Goal: Check status: Check status

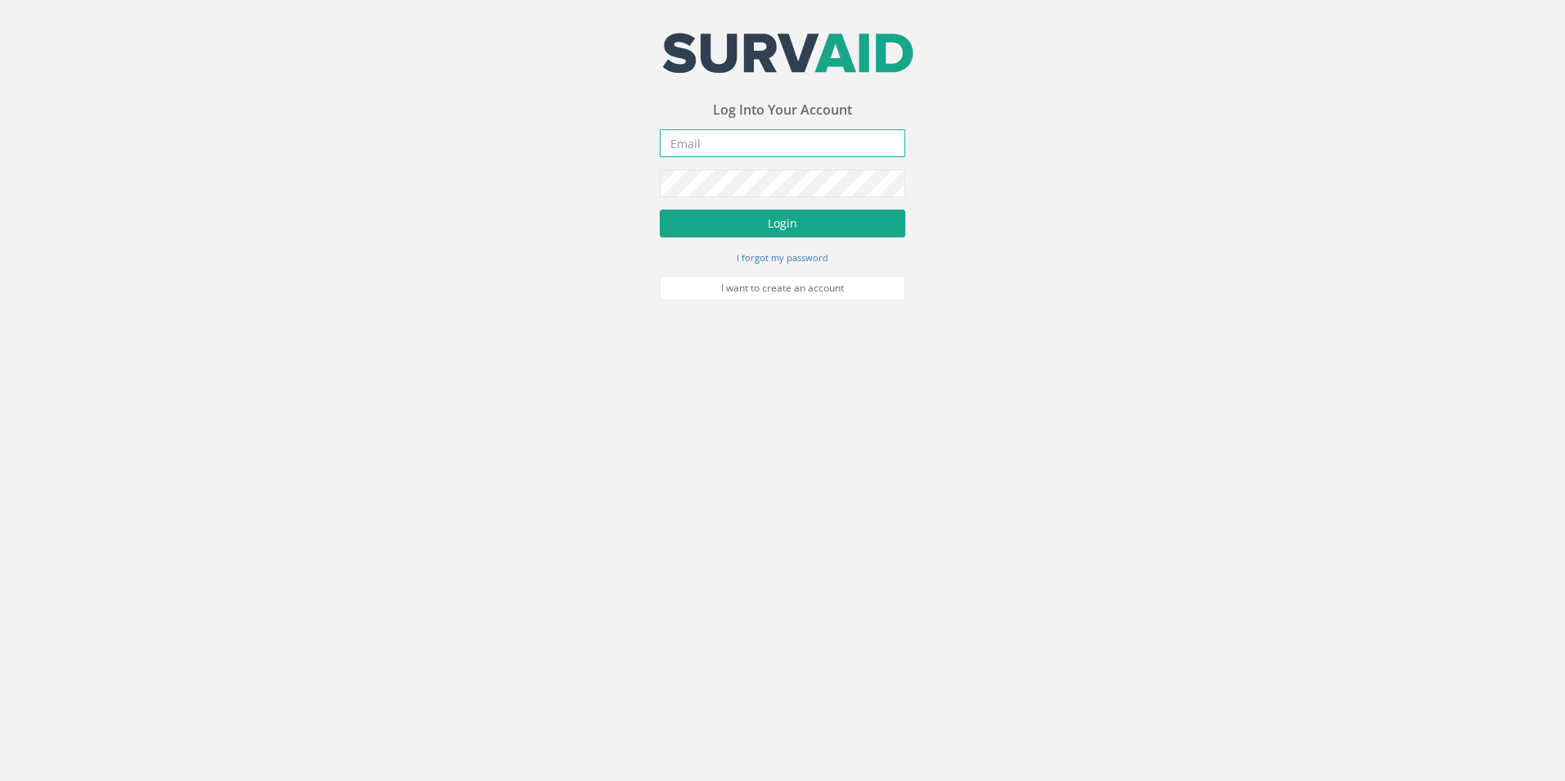
type input "[PERSON_NAME][EMAIL_ADDRESS][DOMAIN_NAME]"
click at [800, 224] on button "Login" at bounding box center [783, 224] width 246 height 28
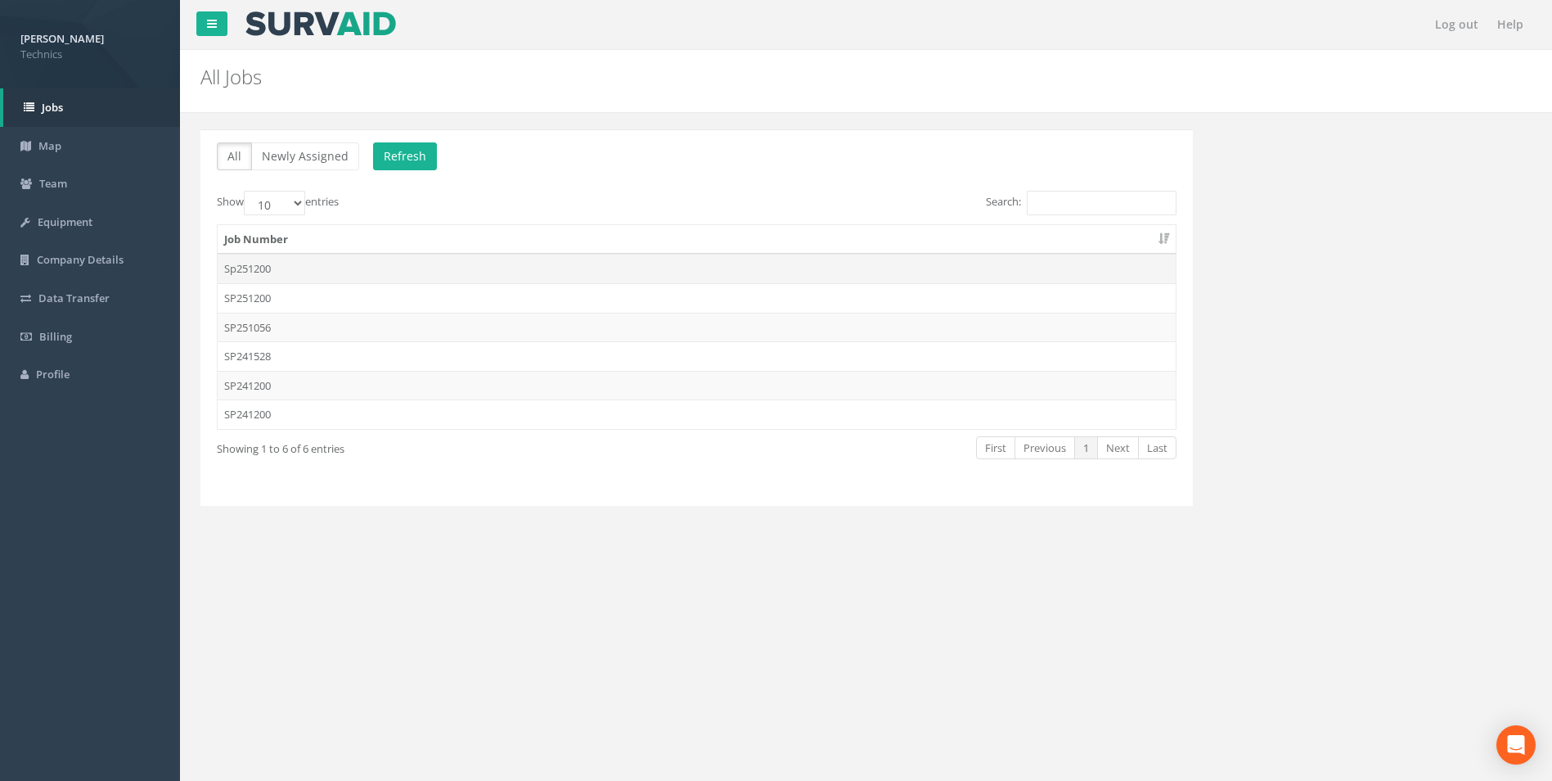
click at [266, 272] on td "Sp251200" at bounding box center [697, 268] width 958 height 29
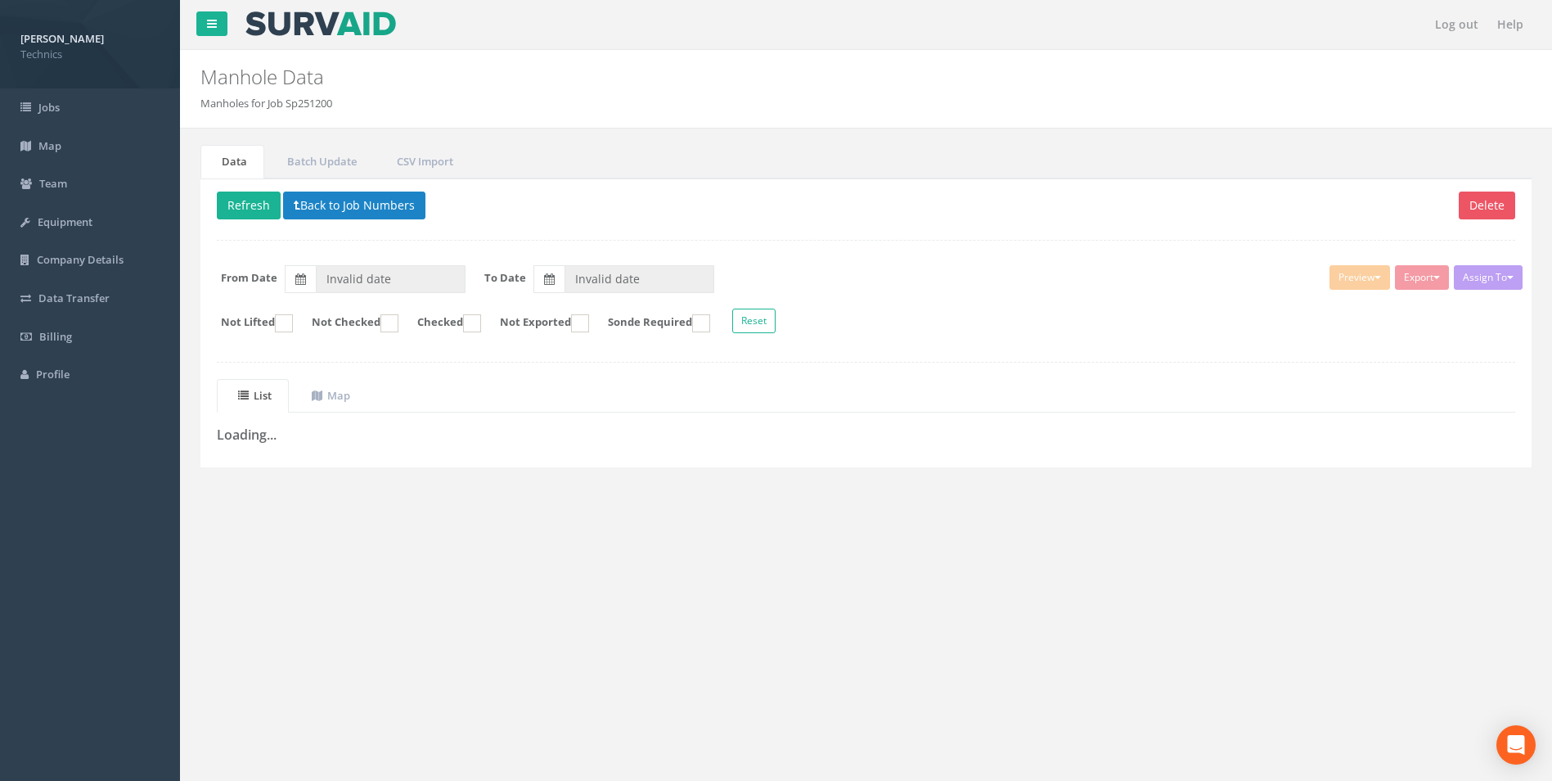
type input "[DATE]"
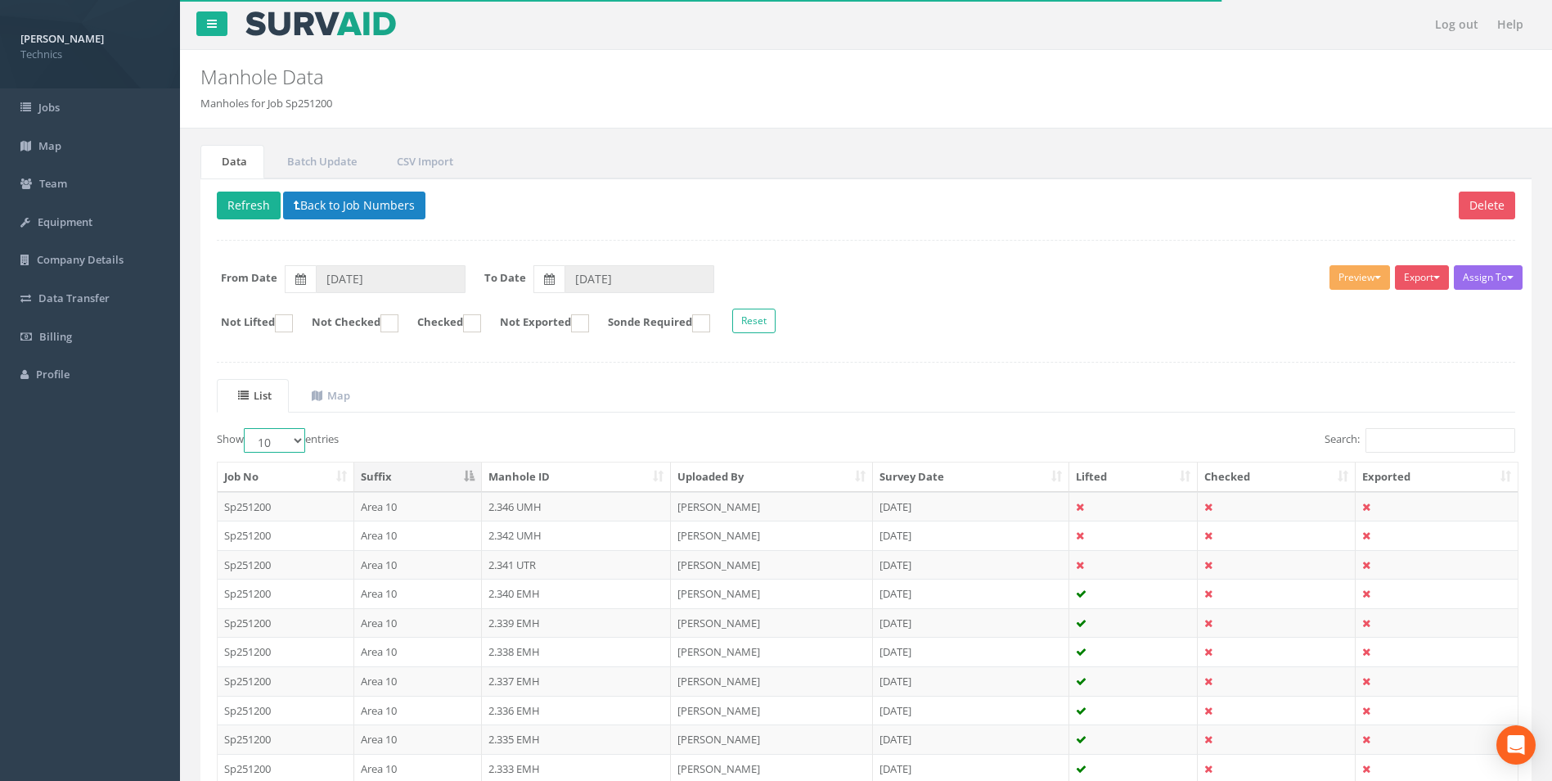
click at [288, 448] on select "10 25 50 100" at bounding box center [274, 440] width 61 height 25
select select "100"
click at [246, 428] on select "10 25 50 100" at bounding box center [274, 440] width 61 height 25
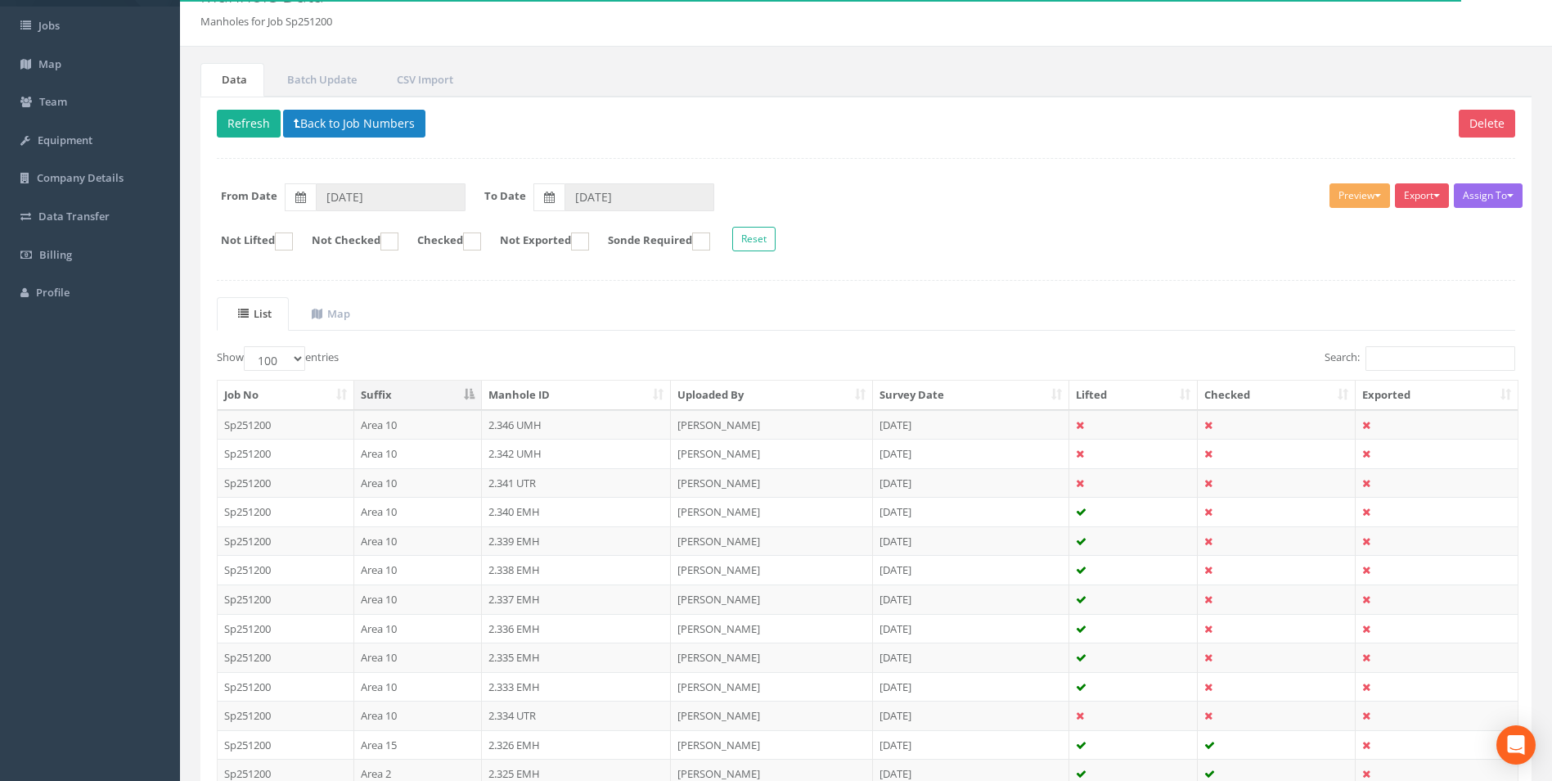
click at [606, 393] on th "Manhole ID" at bounding box center [577, 395] width 190 height 29
click at [604, 391] on th "Manhole ID" at bounding box center [577, 395] width 190 height 29
click at [728, 396] on th "Uploaded By" at bounding box center [772, 395] width 202 height 29
click at [954, 396] on th "Survey Date" at bounding box center [971, 395] width 196 height 29
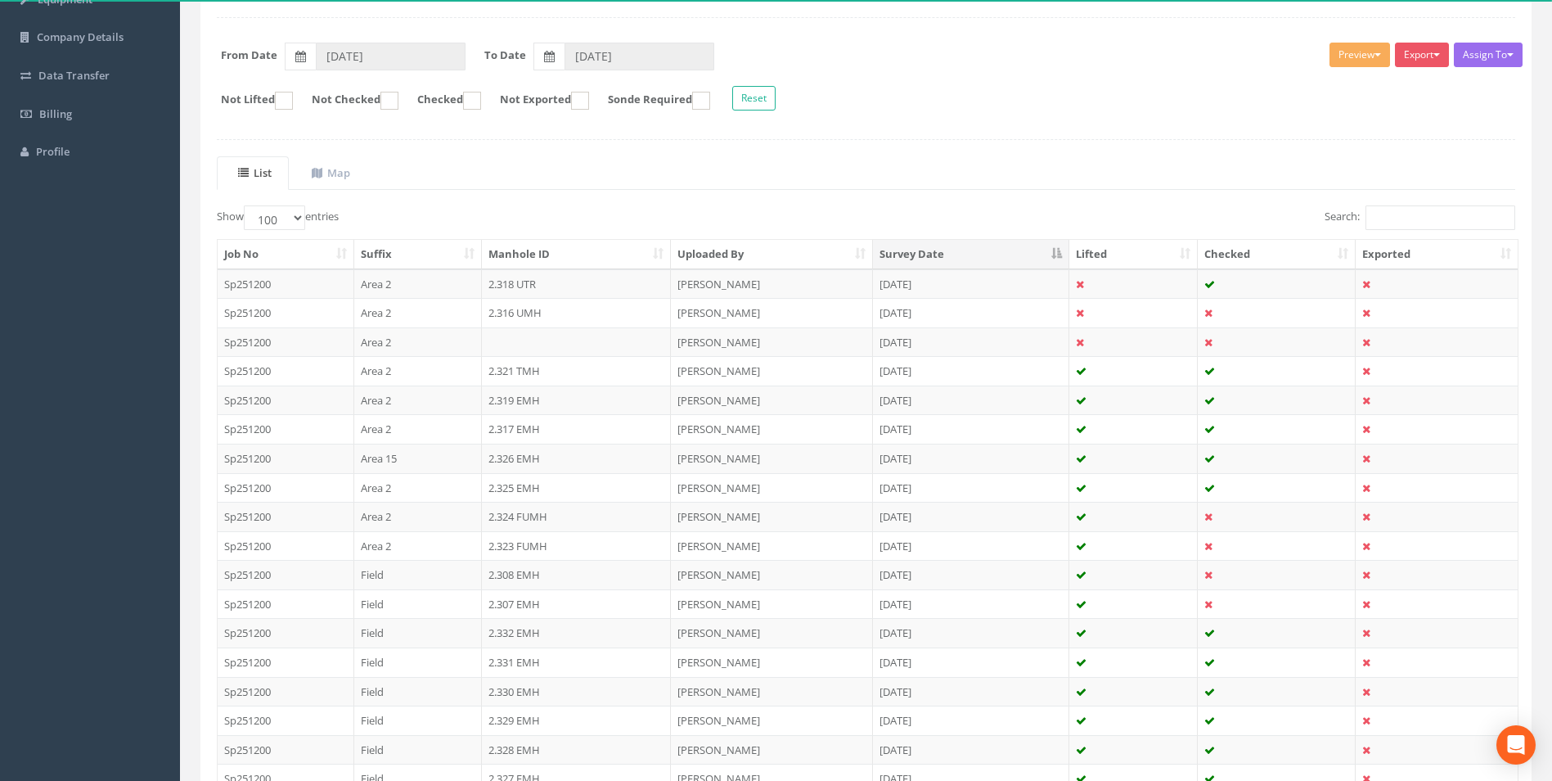
scroll to position [194, 0]
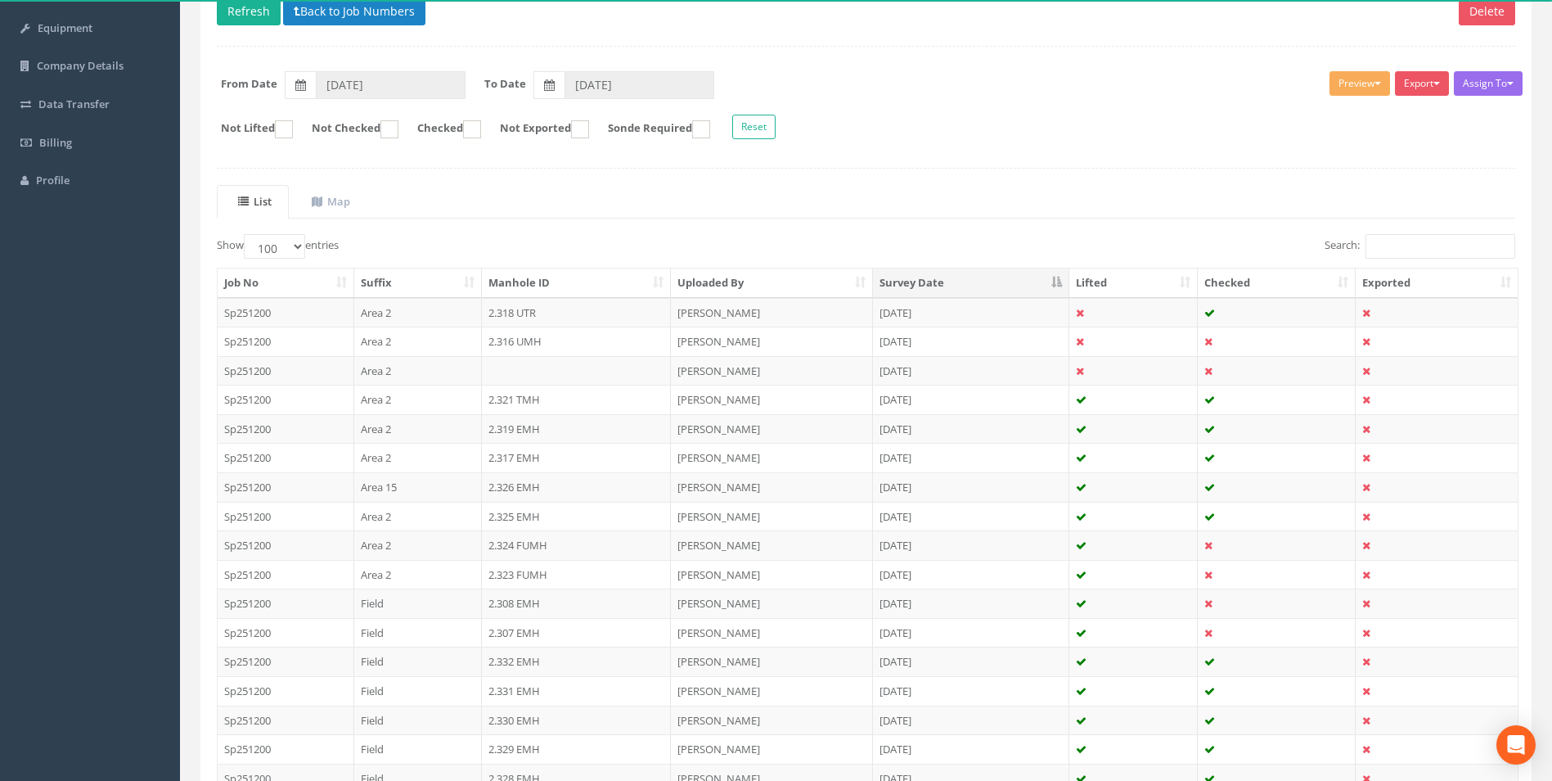
click at [730, 286] on th "Uploaded By" at bounding box center [772, 282] width 202 height 29
click at [856, 282] on th "Uploaded By" at bounding box center [772, 282] width 202 height 29
click at [428, 291] on th "Suffix" at bounding box center [418, 282] width 128 height 29
click at [795, 276] on th "Uploaded By" at bounding box center [772, 282] width 202 height 29
click at [1398, 237] on input "Search:" at bounding box center [1441, 246] width 150 height 25
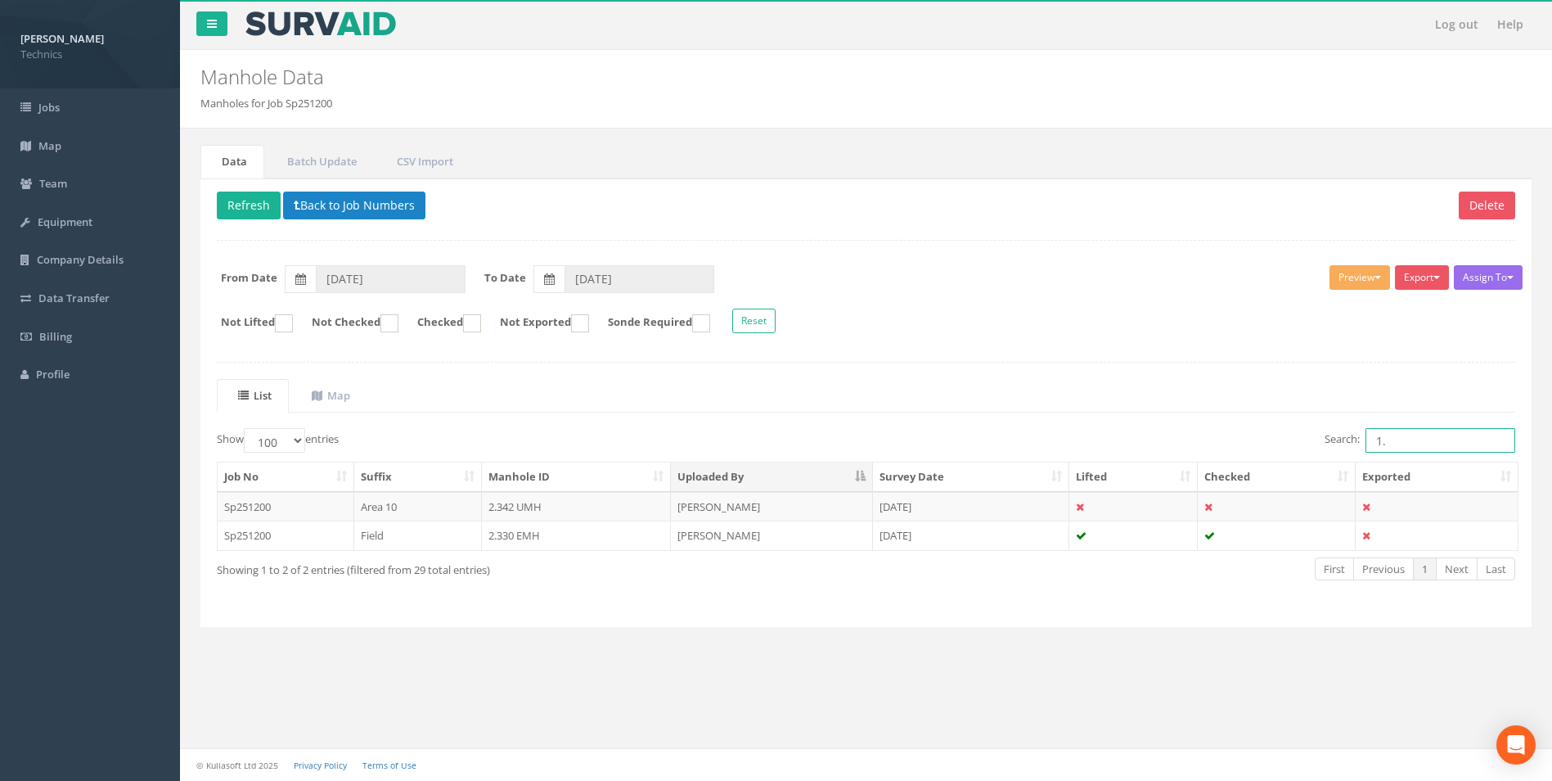
scroll to position [0, 0]
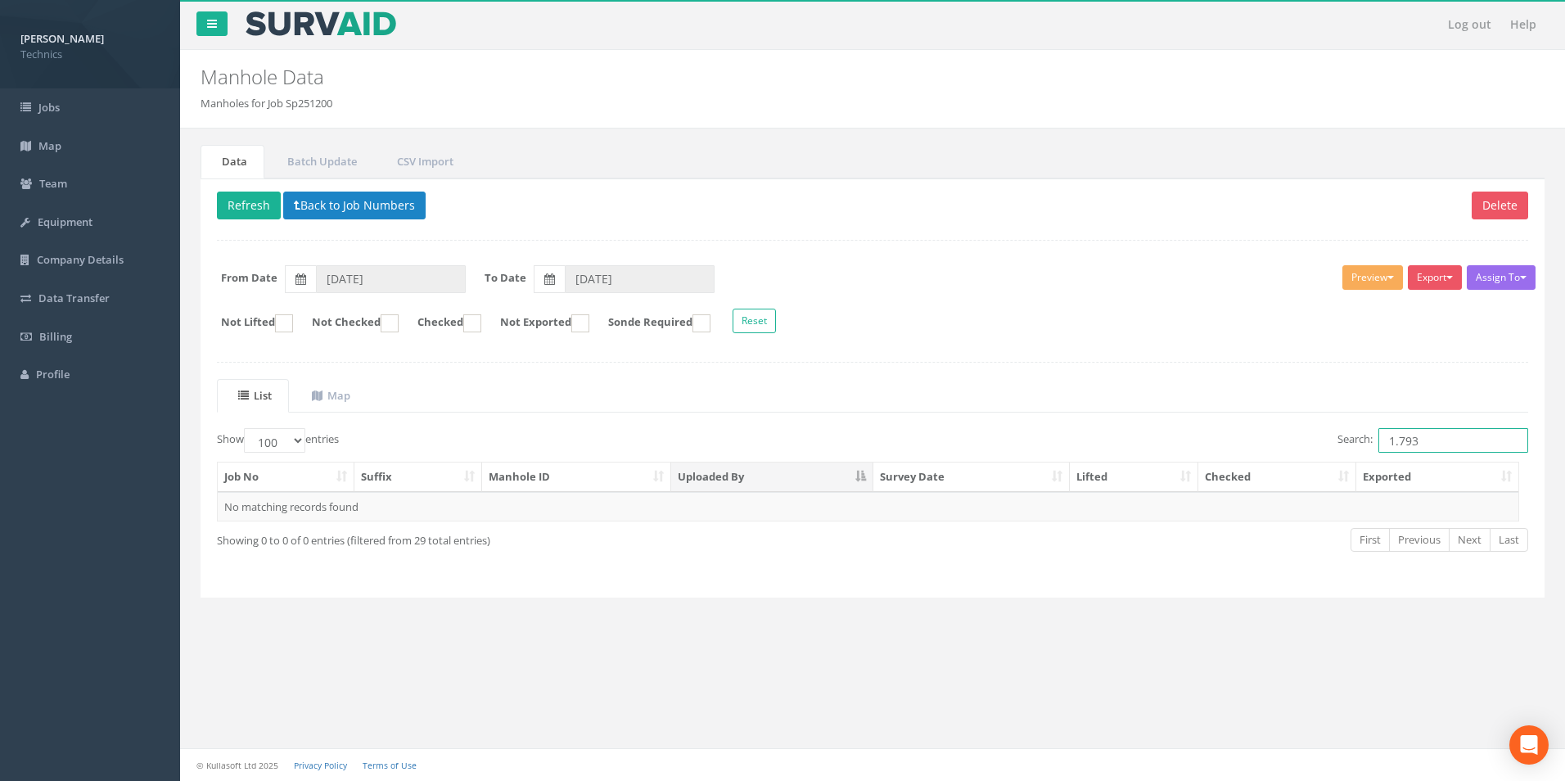
click at [1435, 443] on input "1.793" at bounding box center [1453, 440] width 150 height 25
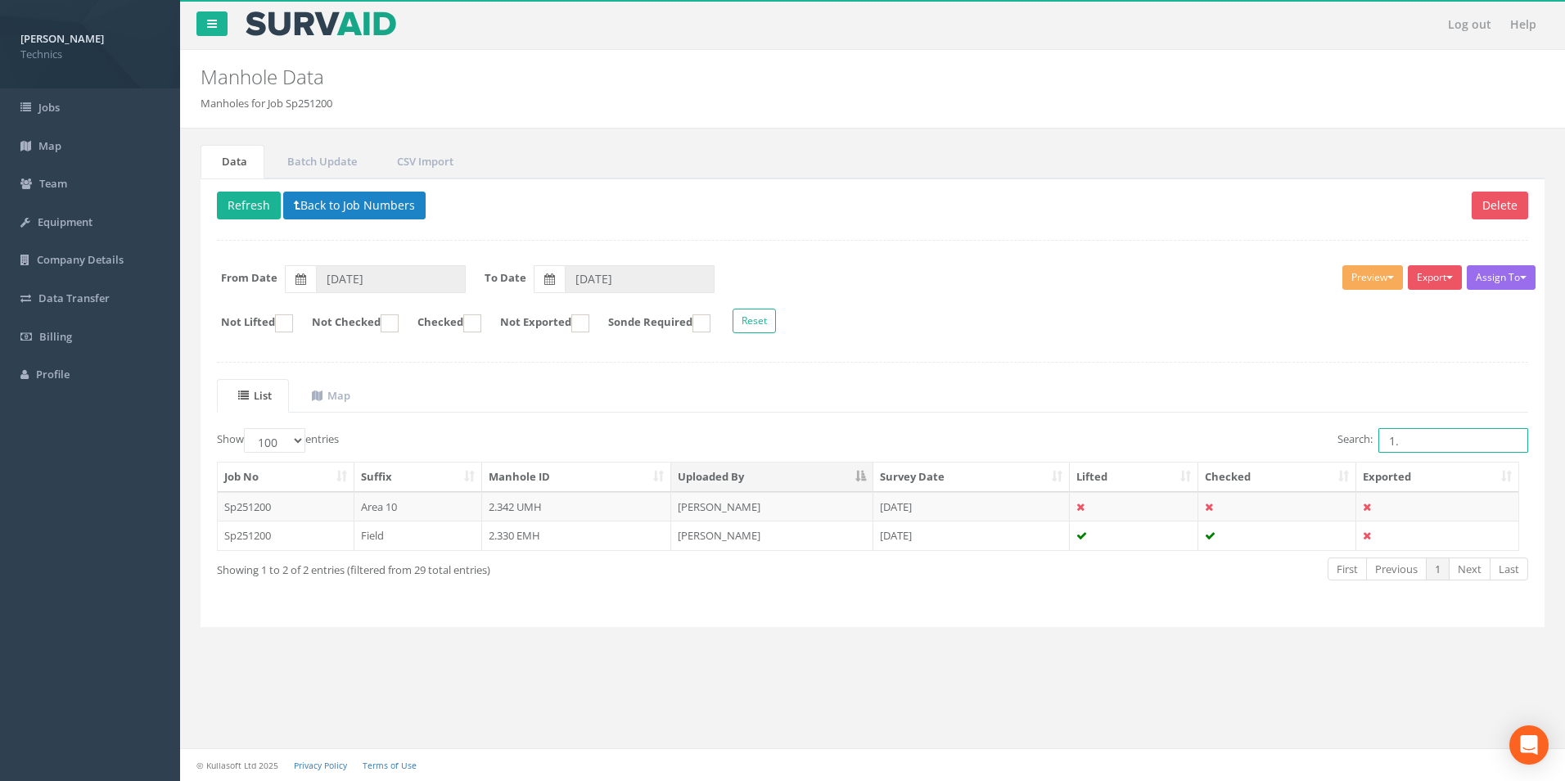
type input "1"
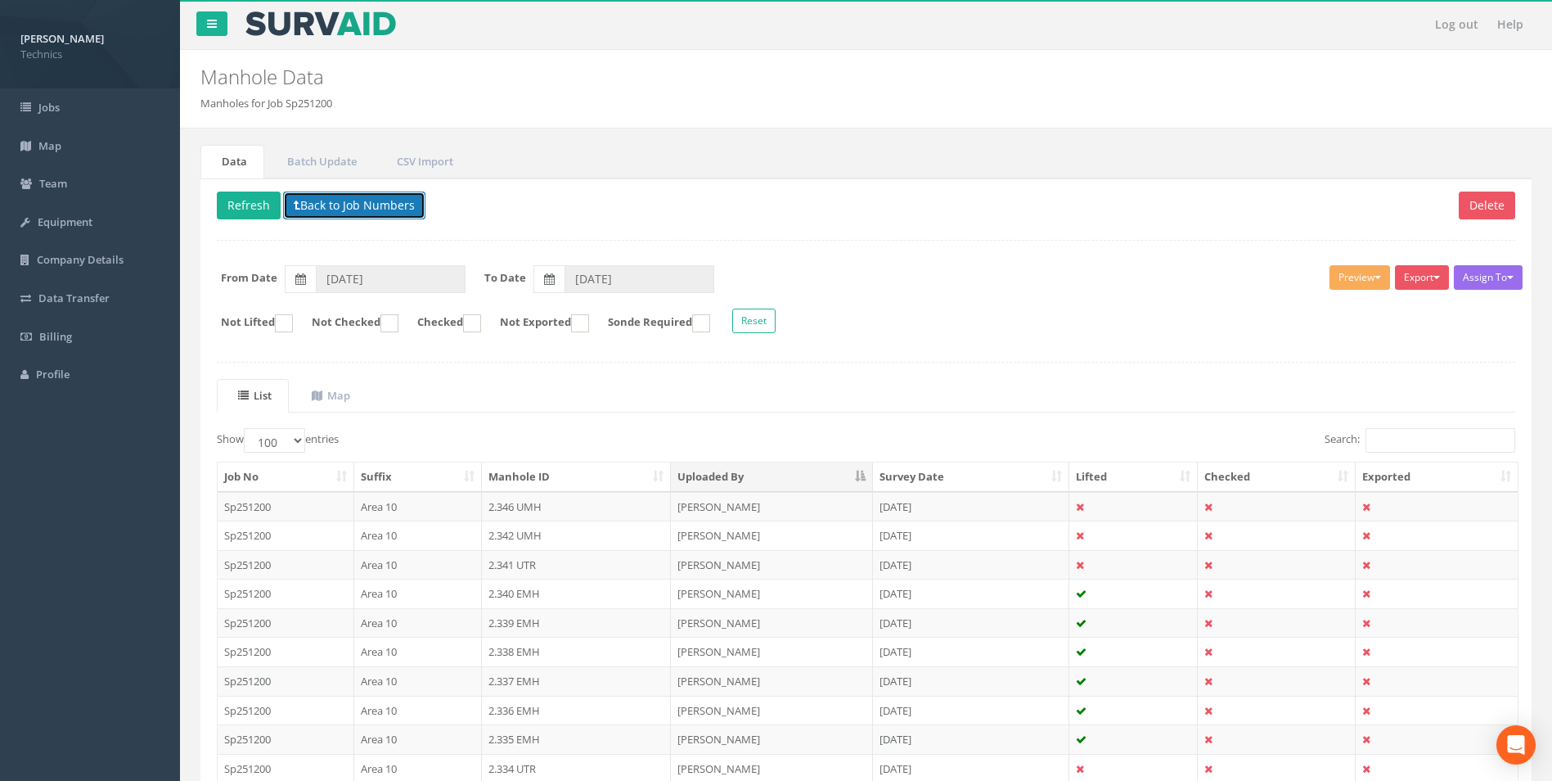
click at [320, 201] on button "Back to Job Numbers" at bounding box center [354, 205] width 142 height 28
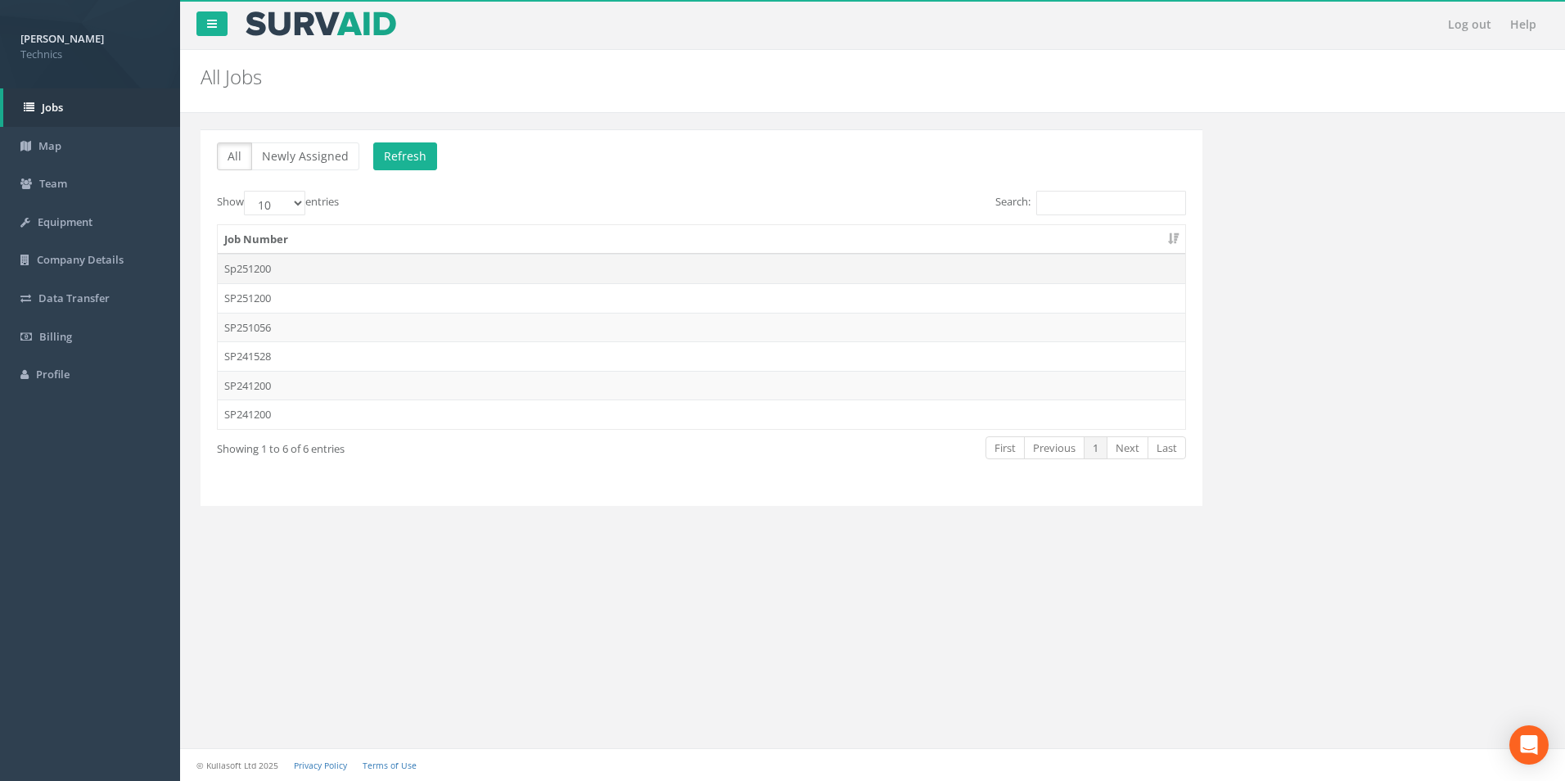
click at [295, 269] on td "Sp251200" at bounding box center [701, 268] width 967 height 29
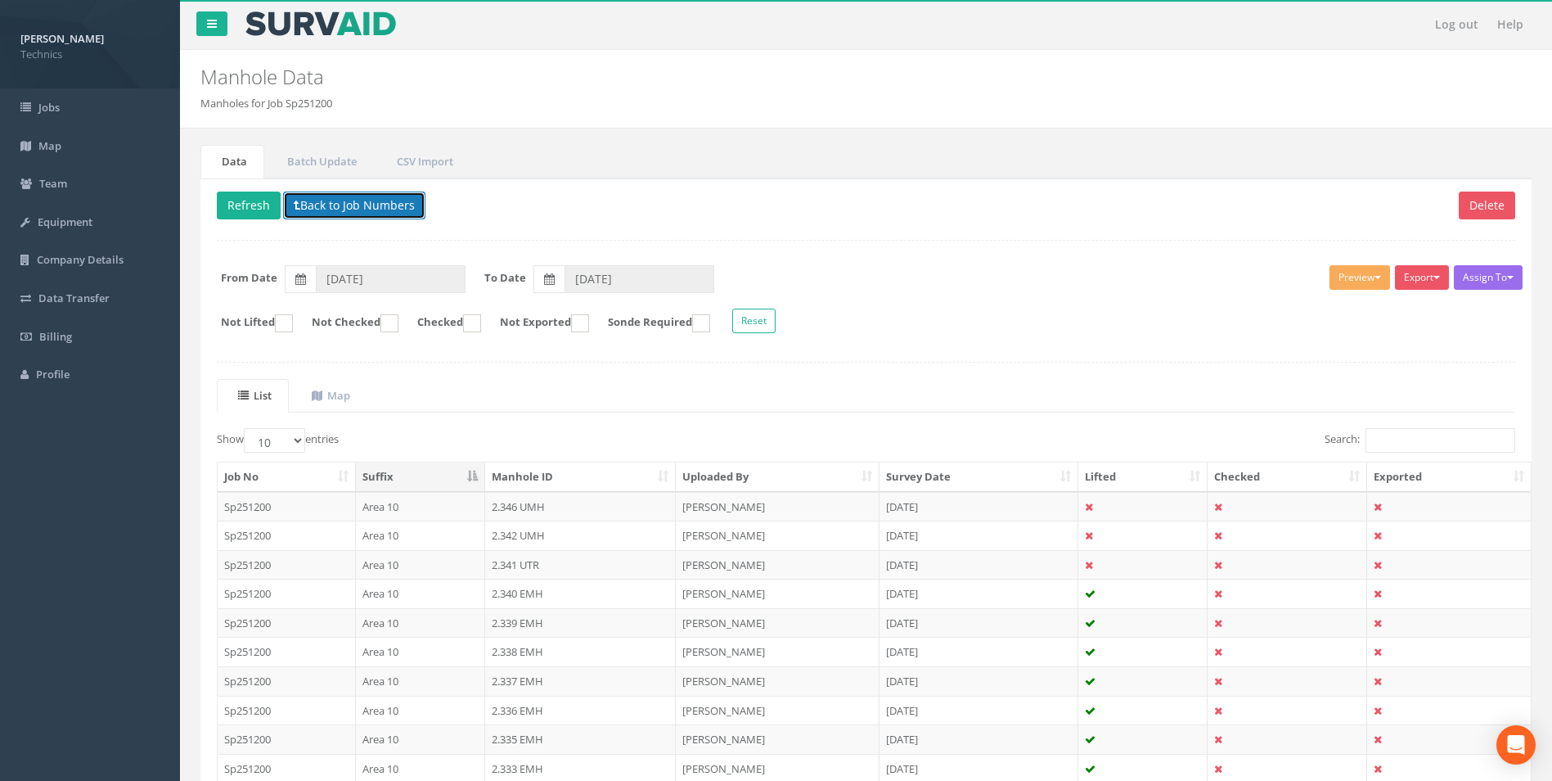
click at [327, 210] on button "Back to Job Numbers" at bounding box center [354, 205] width 142 height 28
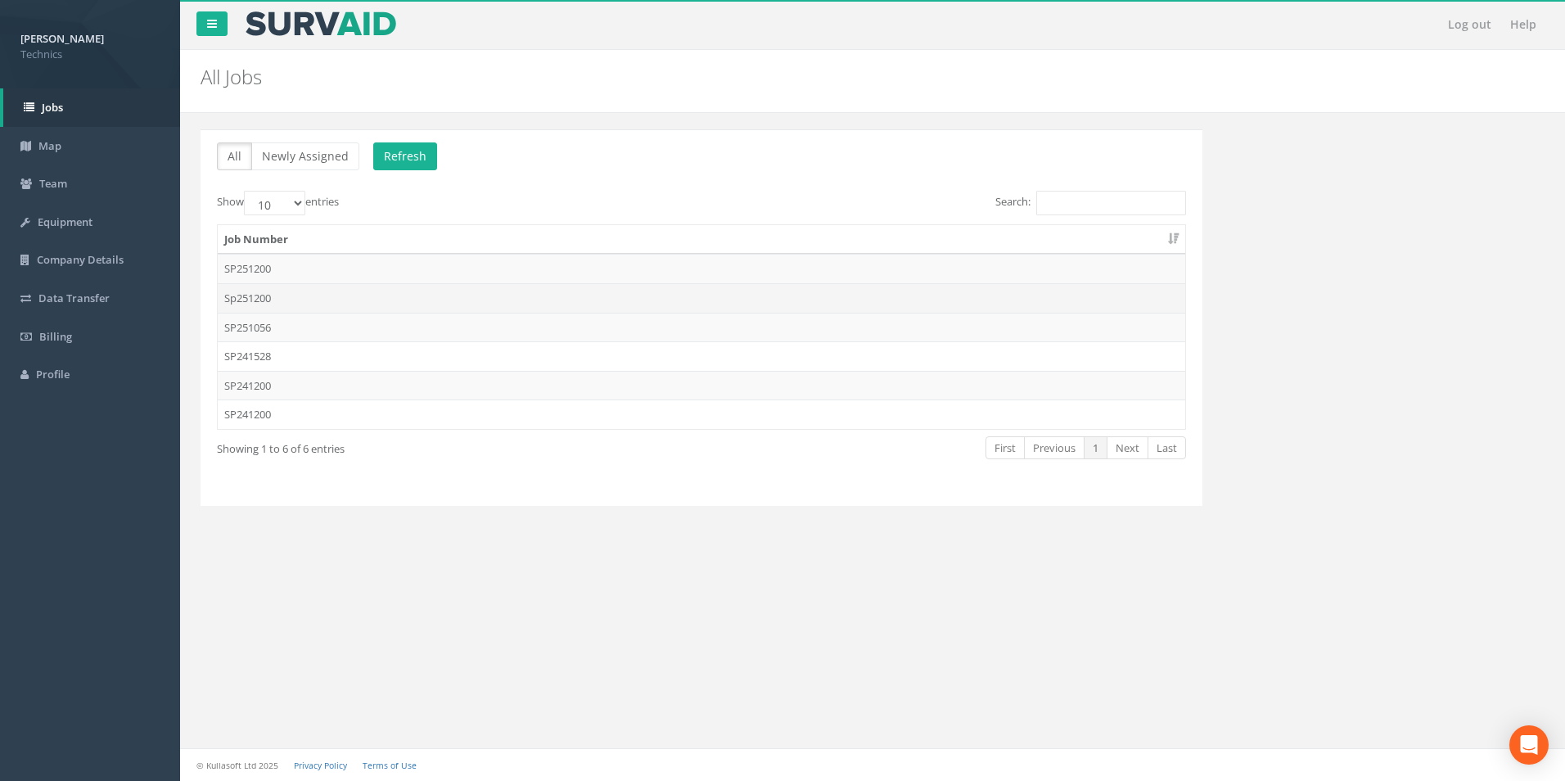
click at [273, 292] on td "Sp251200" at bounding box center [701, 297] width 967 height 29
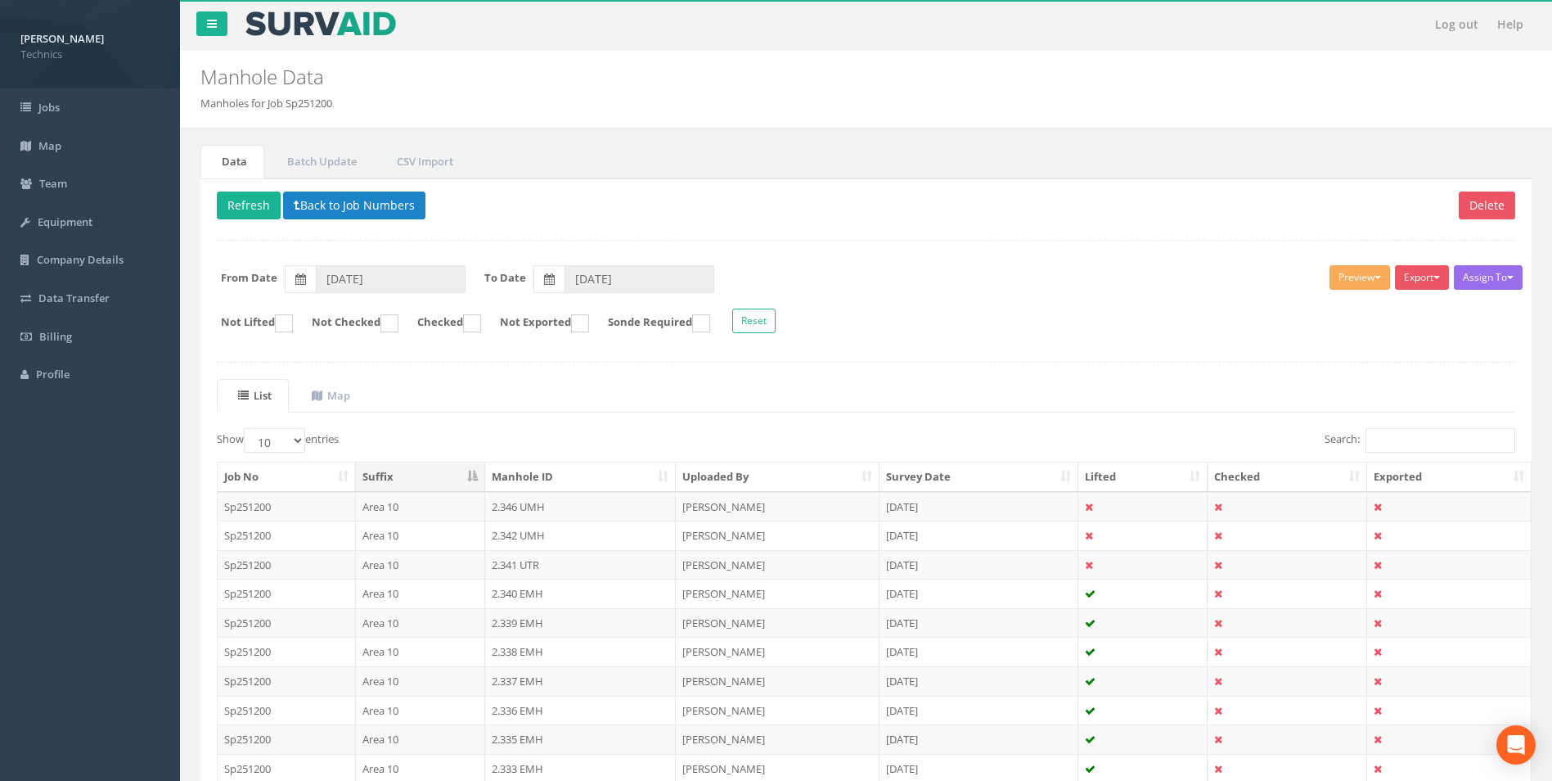
click at [466, 479] on th "Suffix" at bounding box center [420, 476] width 129 height 29
click at [466, 477] on th "Suffix" at bounding box center [418, 476] width 128 height 29
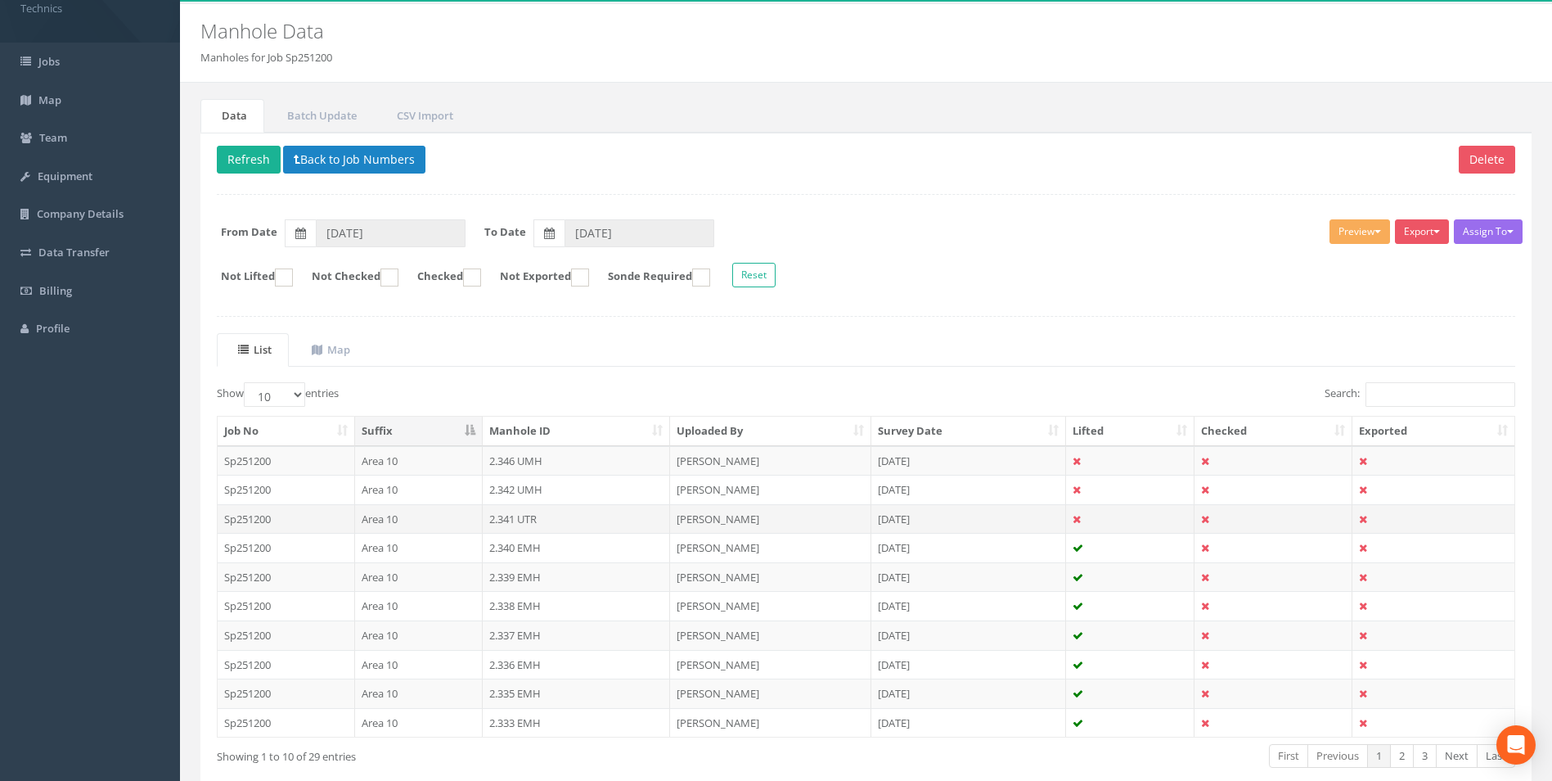
scroll to position [132, 0]
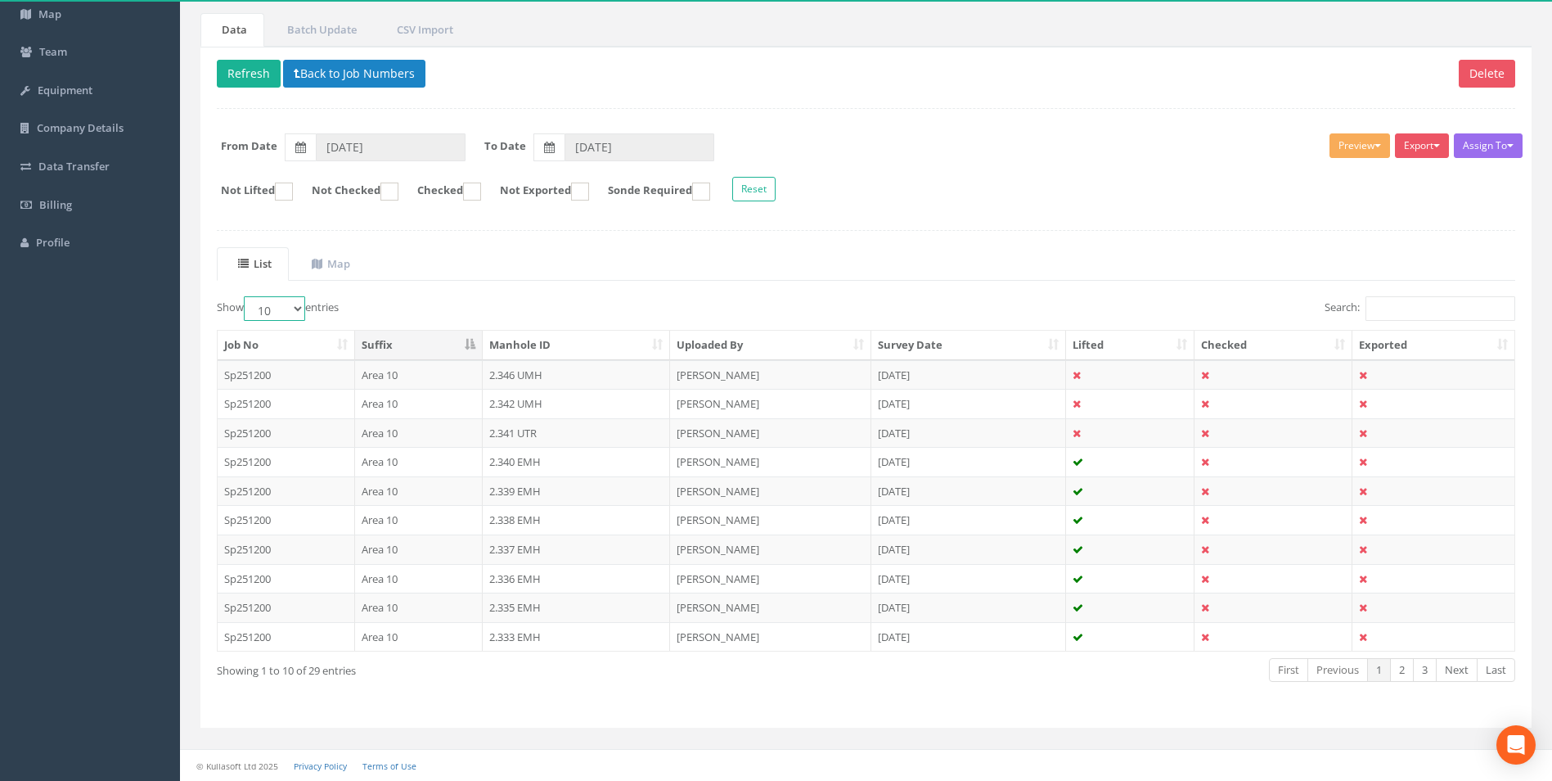
click at [302, 311] on select "10 25 50 100" at bounding box center [274, 308] width 61 height 25
click at [267, 86] on button "Refresh" at bounding box center [249, 74] width 64 height 28
click at [331, 71] on button "Back to Job Numbers" at bounding box center [354, 74] width 142 height 28
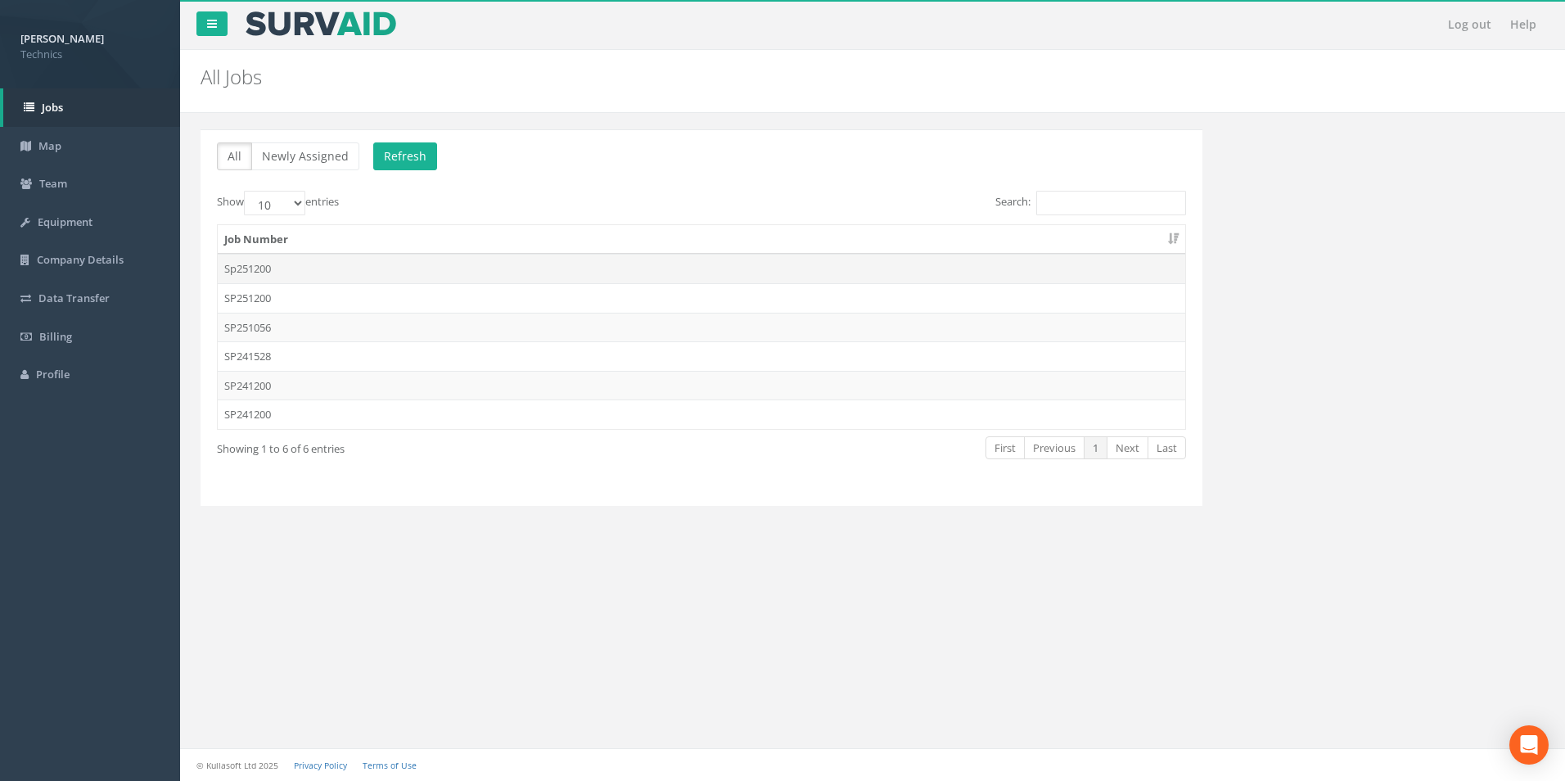
click at [375, 262] on td "Sp251200" at bounding box center [701, 268] width 967 height 29
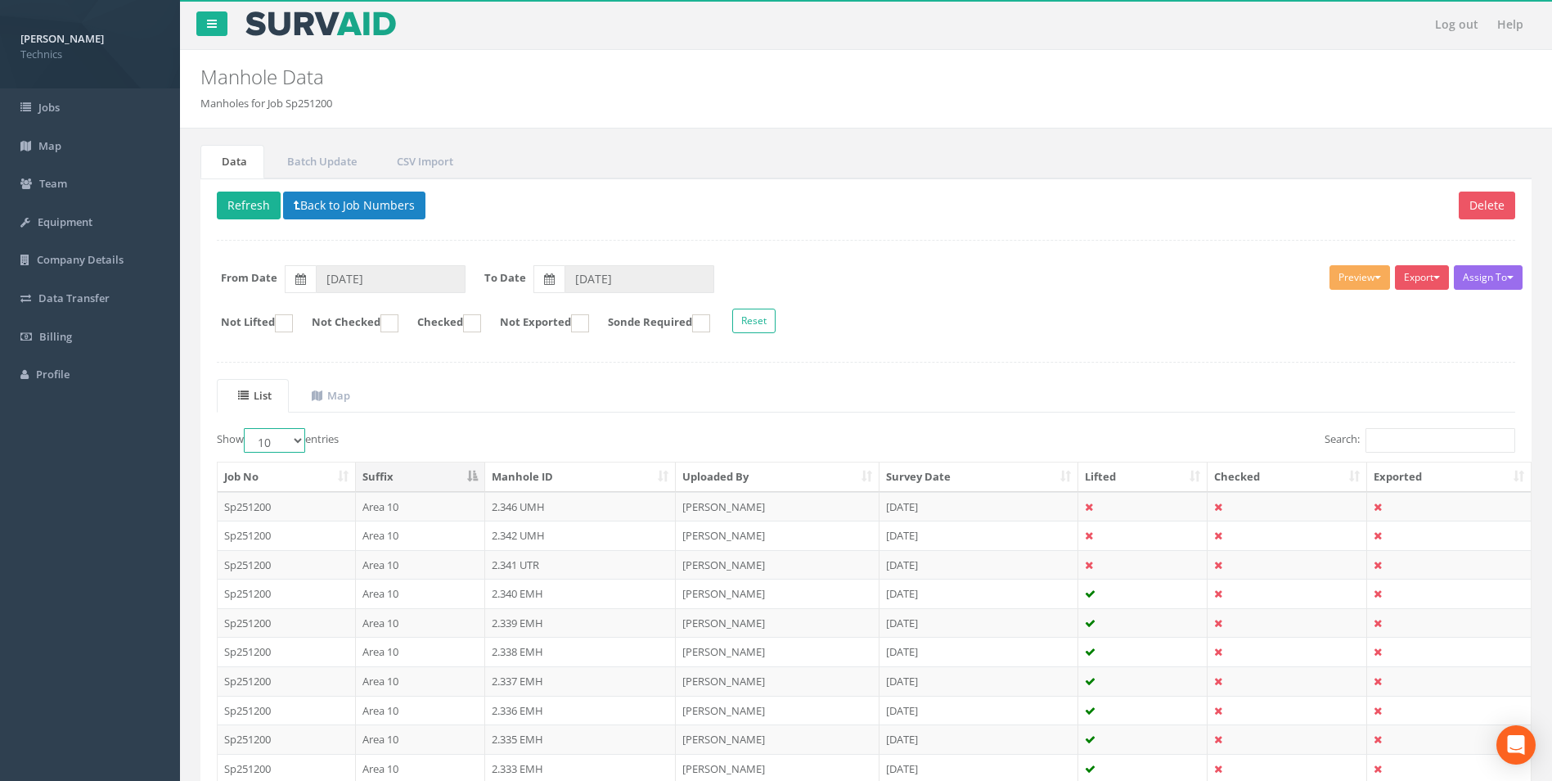
click at [286, 439] on select "10 25 50 100" at bounding box center [274, 440] width 61 height 25
select select "100"
click at [246, 428] on select "10 25 50 100" at bounding box center [274, 440] width 61 height 25
click at [815, 466] on th "Uploaded By" at bounding box center [778, 476] width 204 height 29
click at [306, 281] on label at bounding box center [300, 279] width 31 height 28
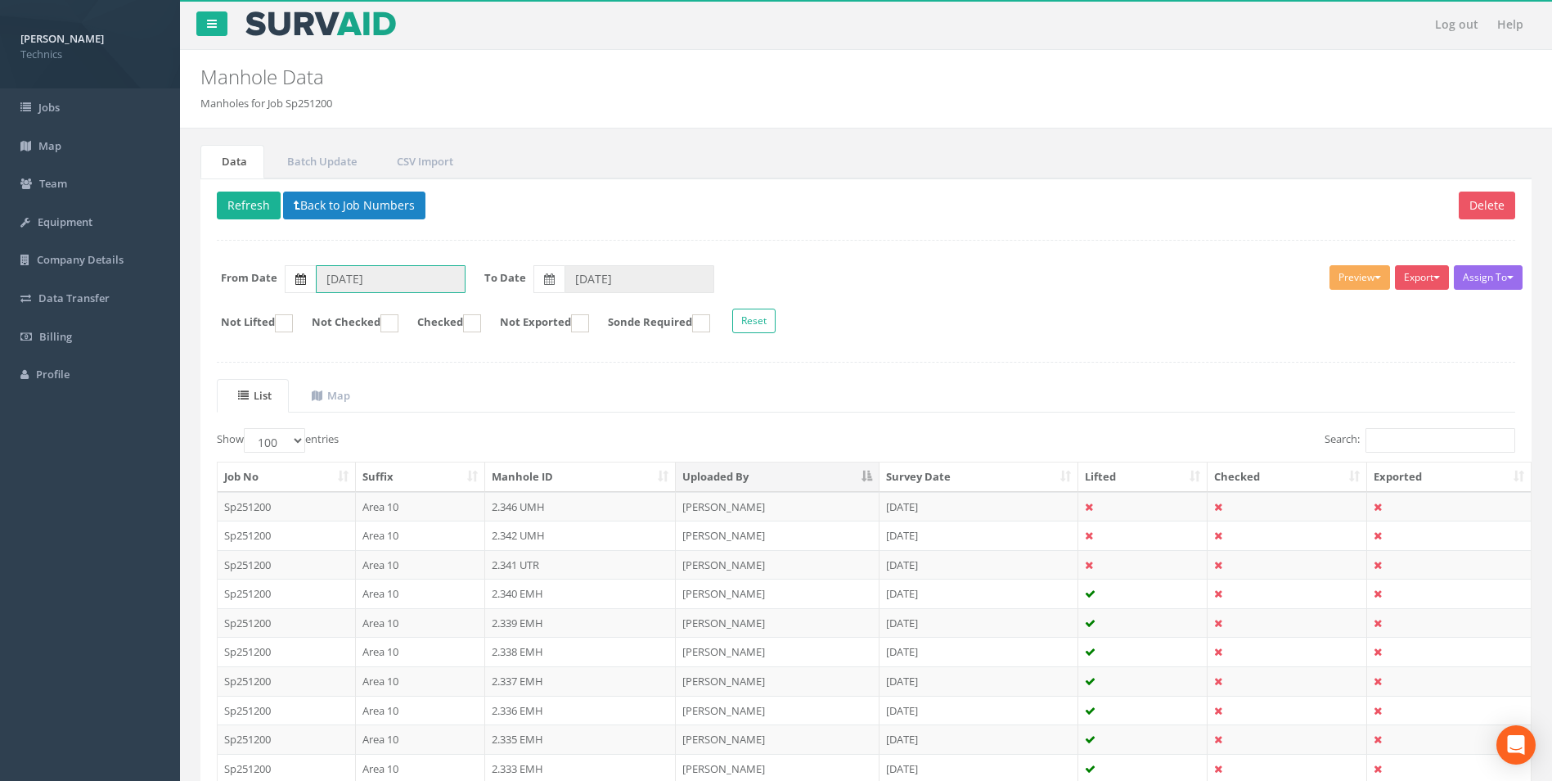
click at [316, 281] on input "[DATE]" at bounding box center [391, 279] width 150 height 28
click at [323, 307] on th "‹" at bounding box center [333, 307] width 29 height 23
click at [331, 306] on th "‹" at bounding box center [333, 307] width 29 height 23
click at [435, 355] on span "29" at bounding box center [428, 352] width 34 height 21
type input "[DATE]"
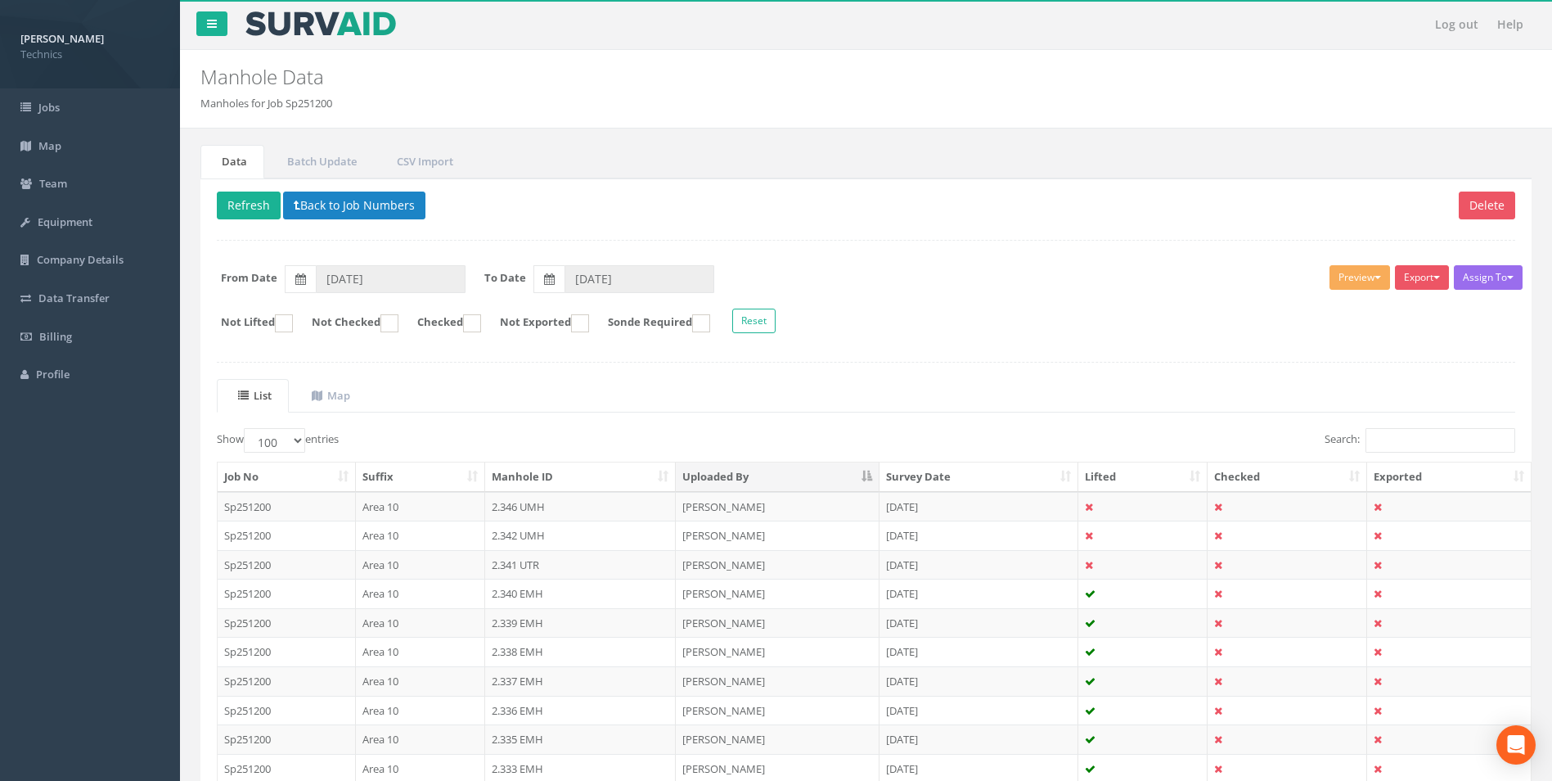
click at [772, 478] on th "Uploaded By" at bounding box center [778, 476] width 204 height 29
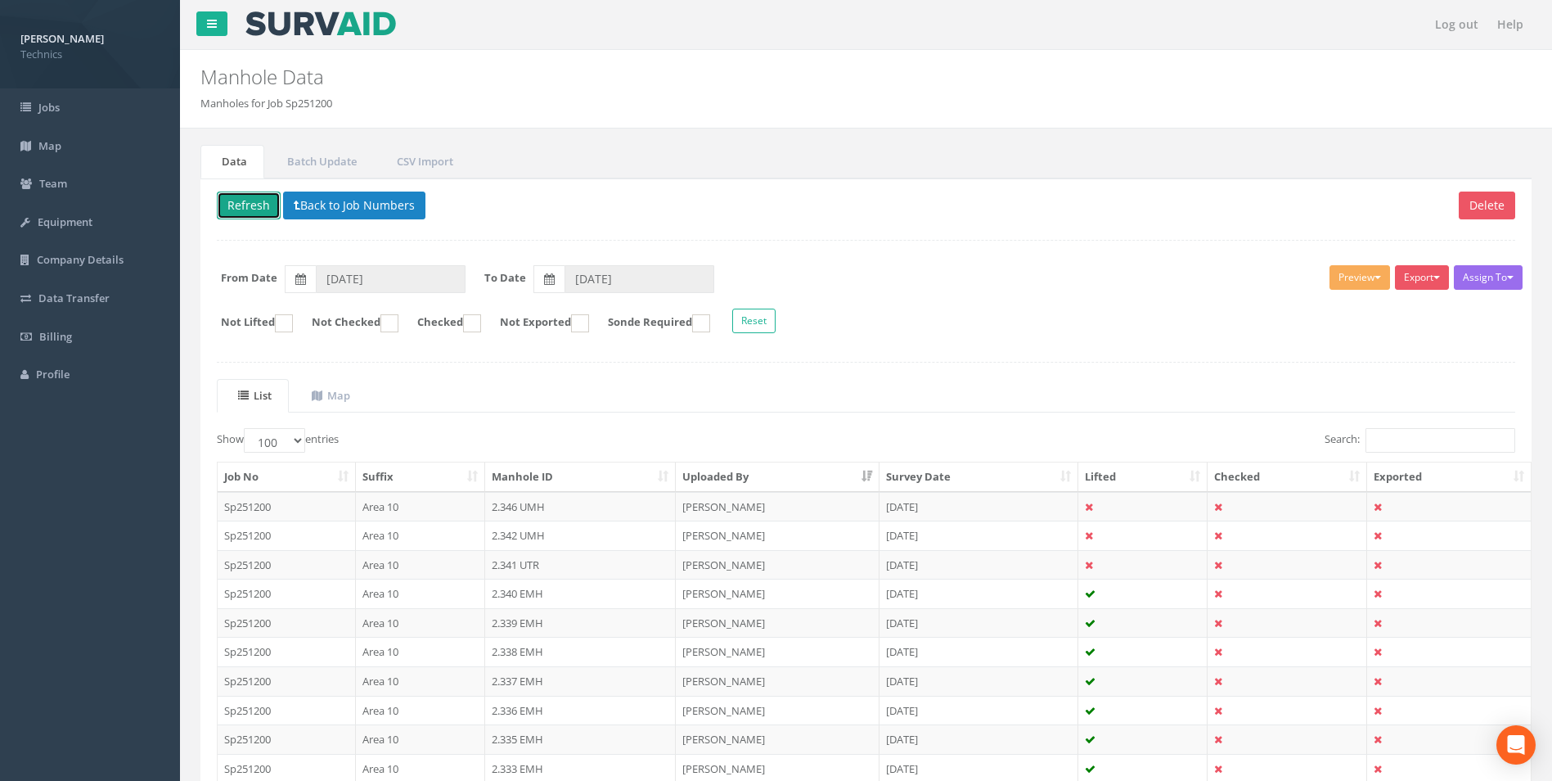
click at [263, 207] on button "Refresh" at bounding box center [249, 205] width 64 height 28
click at [592, 484] on th "Manhole ID" at bounding box center [580, 476] width 191 height 29
click at [250, 211] on button "Refresh" at bounding box center [249, 205] width 64 height 28
click at [340, 209] on button "Back to Job Numbers" at bounding box center [354, 205] width 142 height 28
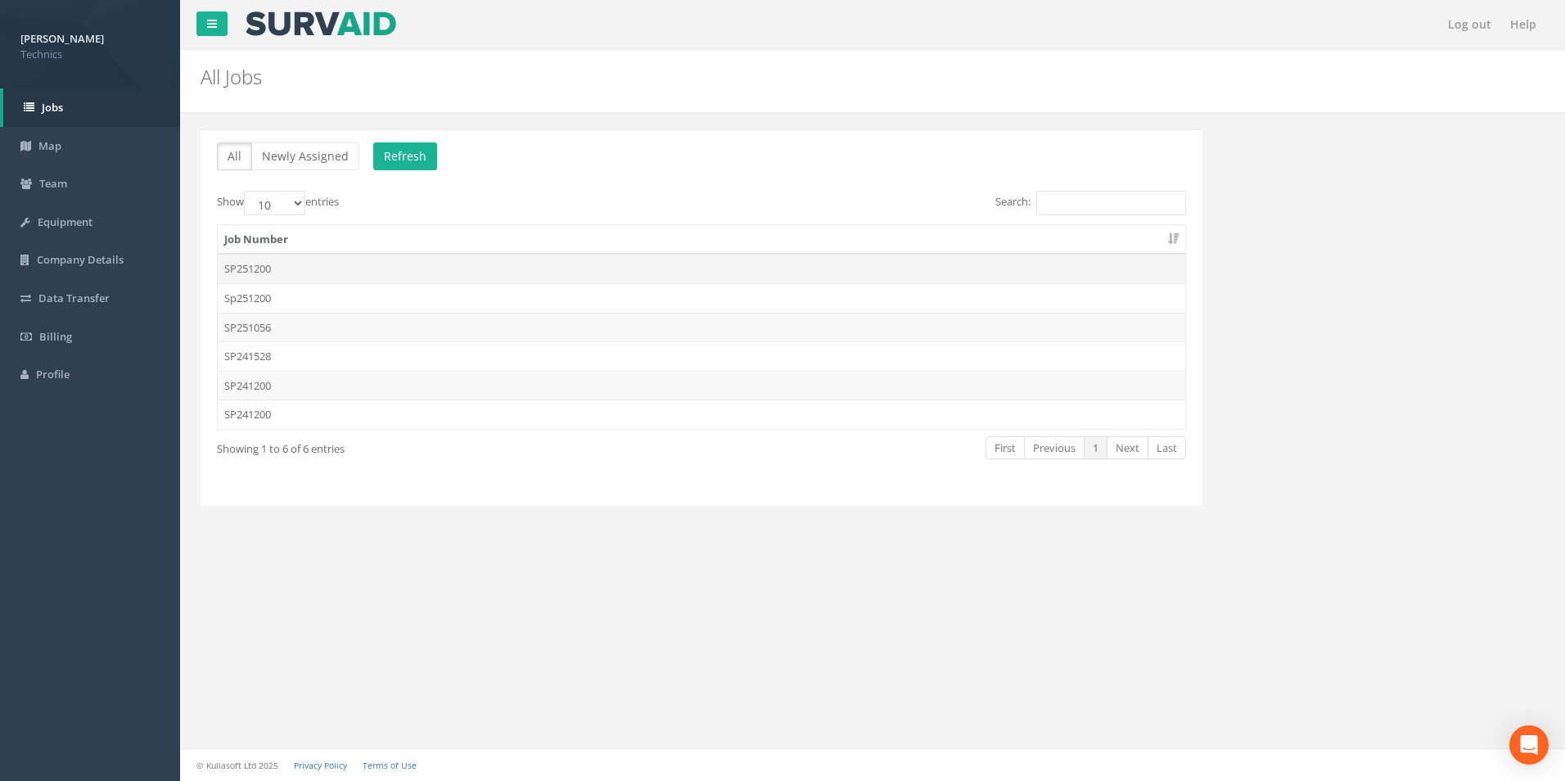
click at [353, 266] on td "SP251200" at bounding box center [701, 268] width 967 height 29
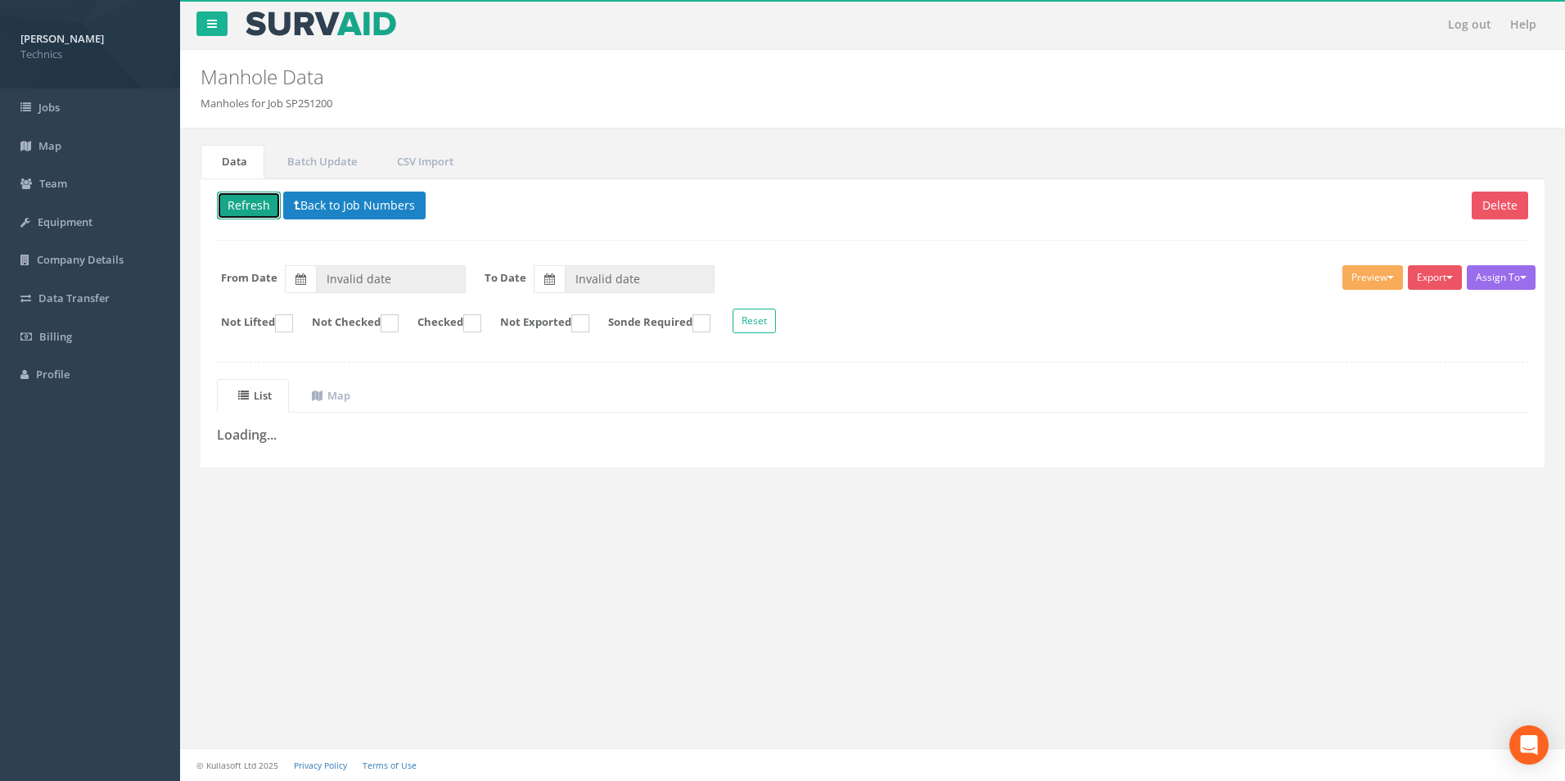
click at [268, 215] on button "Refresh" at bounding box center [249, 205] width 64 height 28
click at [323, 204] on button "Back to Job Numbers" at bounding box center [366, 205] width 142 height 28
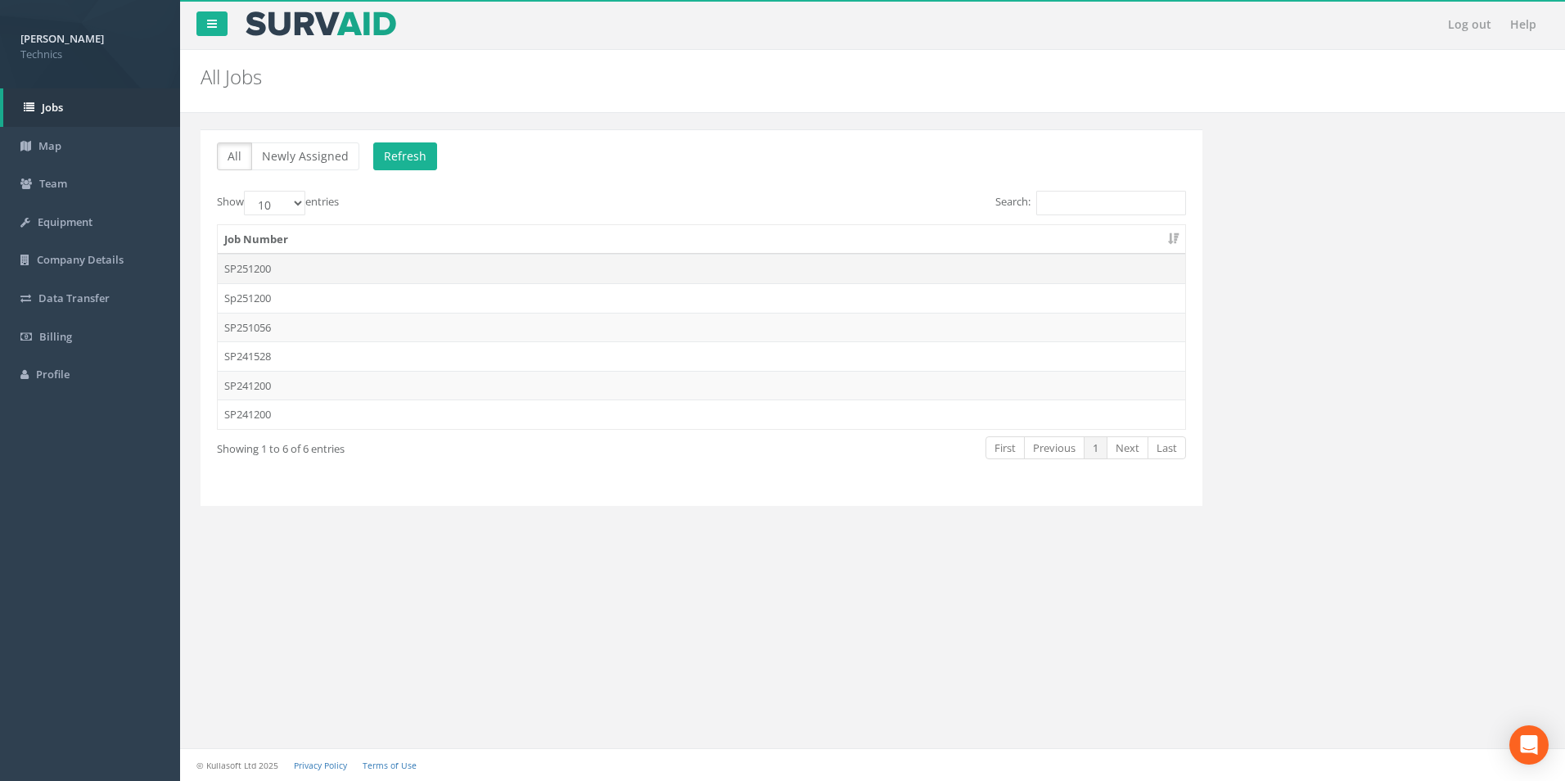
click at [311, 273] on td "SP251200" at bounding box center [701, 268] width 967 height 29
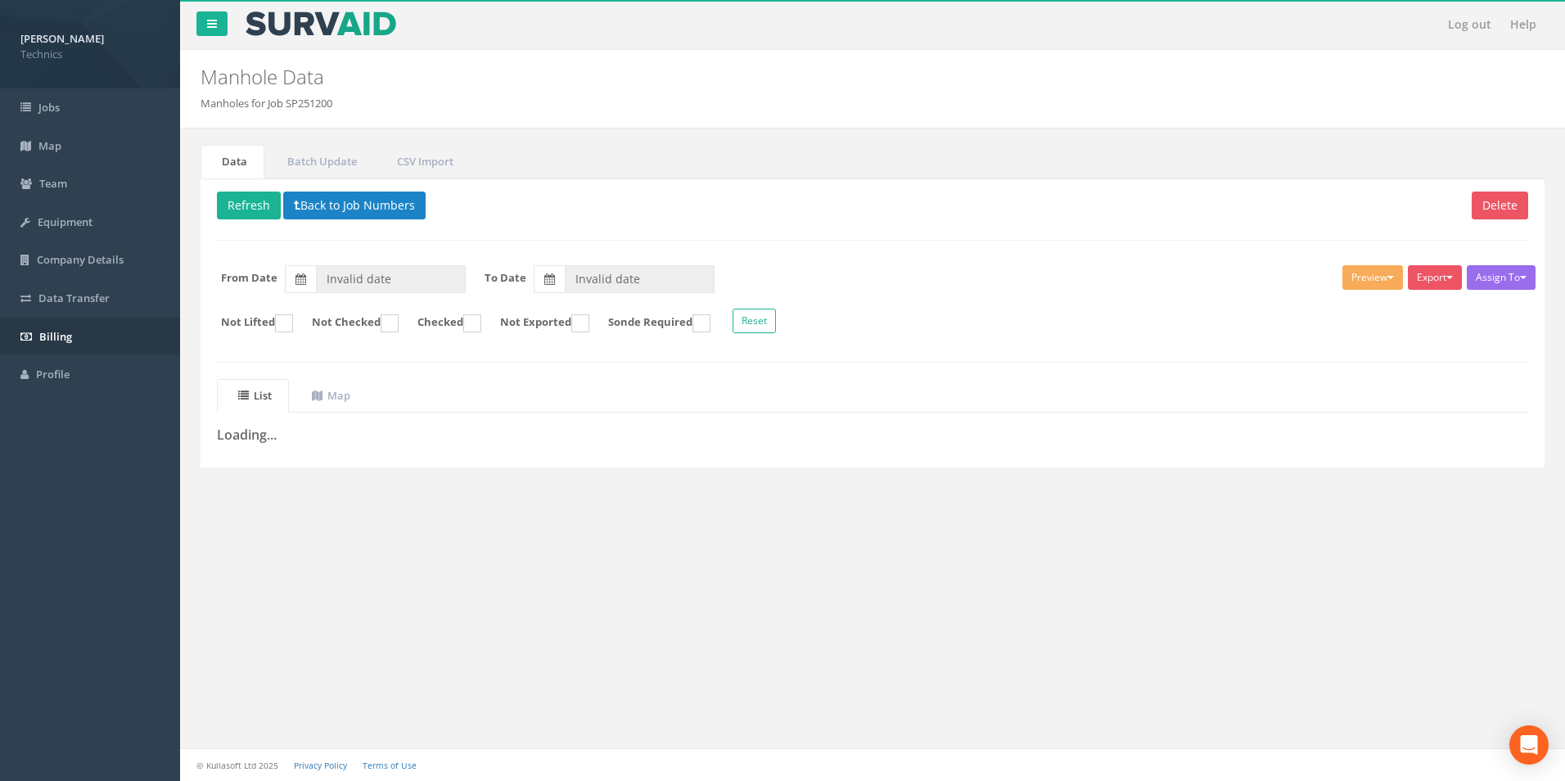
type input "[DATE]"
